Goal: Task Accomplishment & Management: Find specific page/section

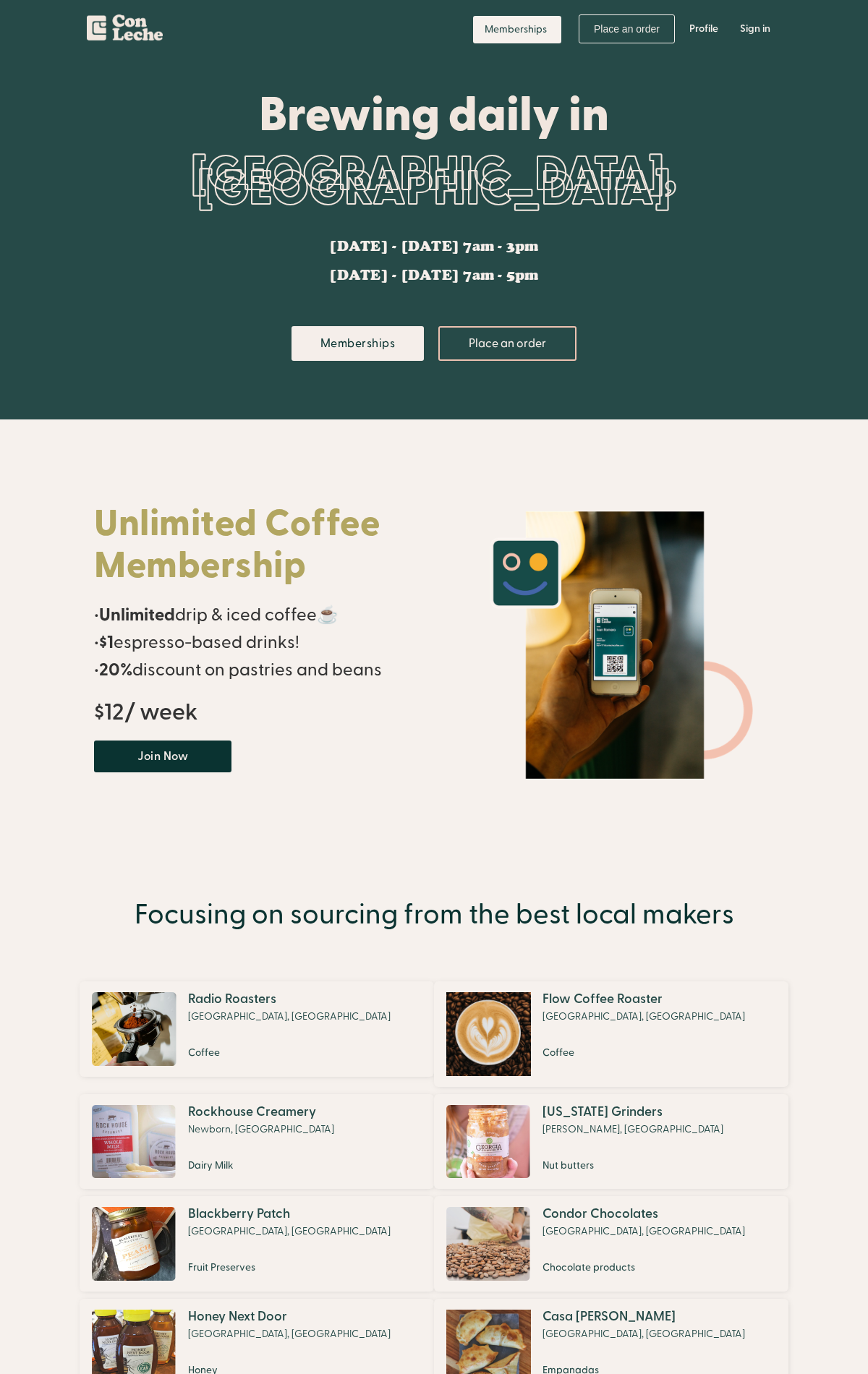
scroll to position [368, 0]
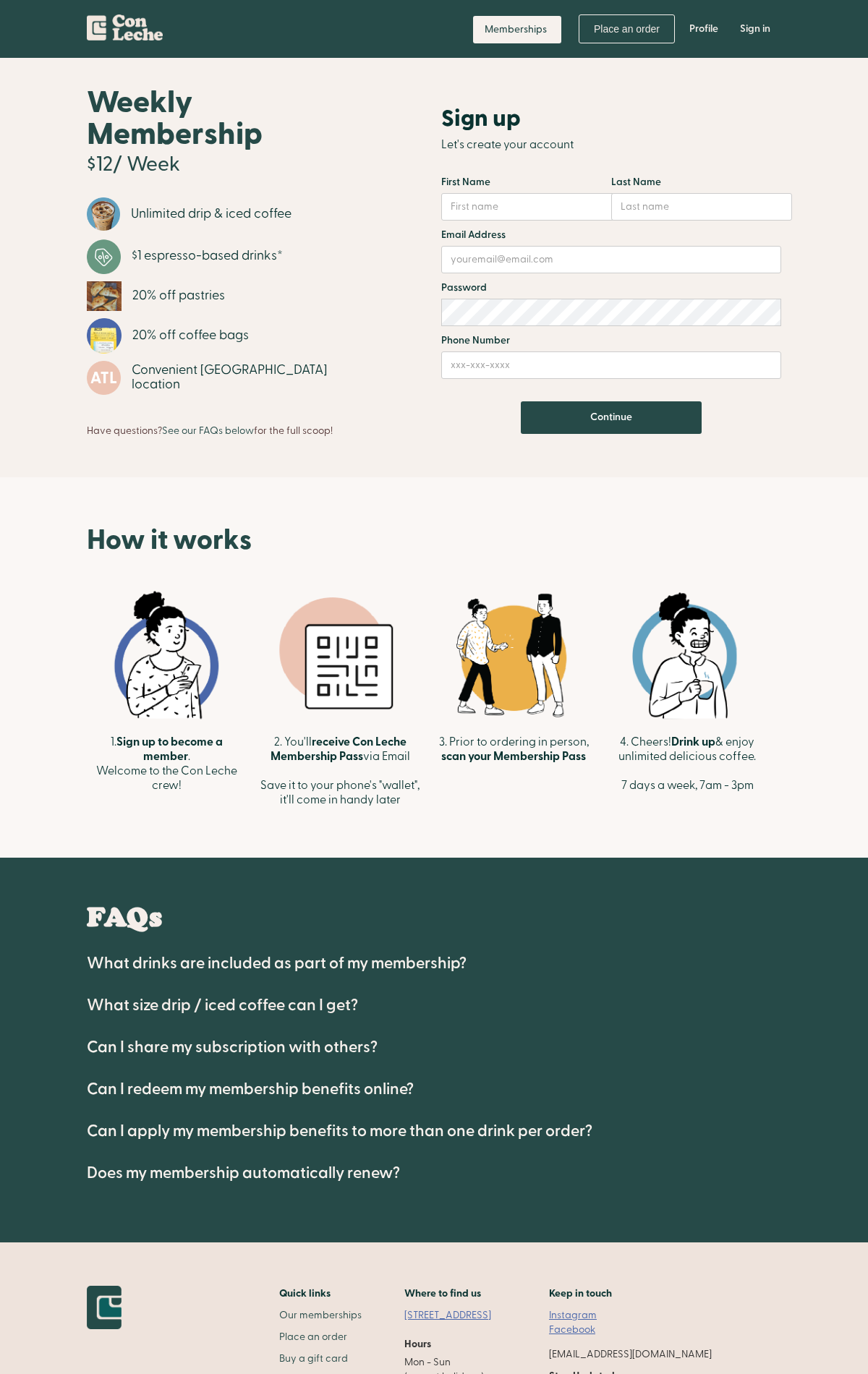
scroll to position [144, 0]
